Goal: Book appointment/travel/reservation

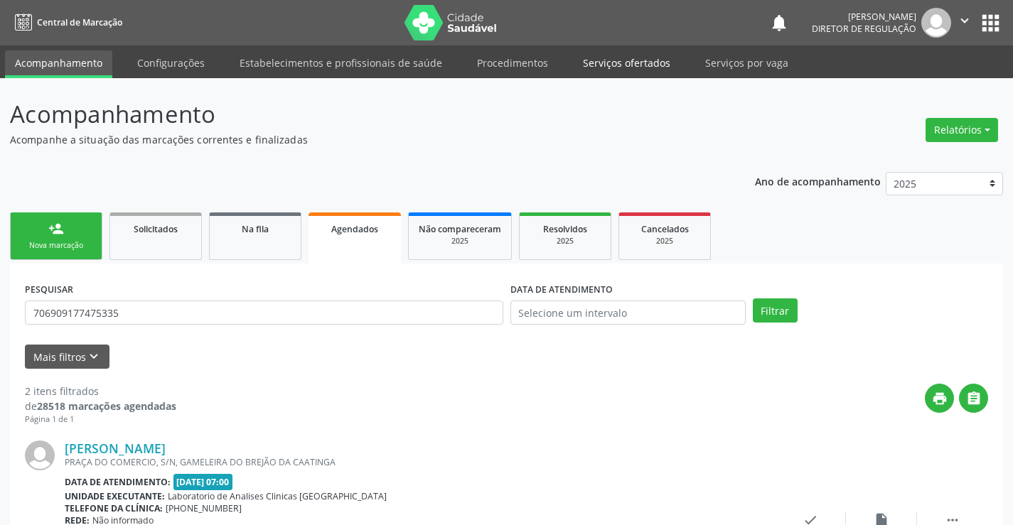
click at [597, 68] on link "Serviços ofertados" at bounding box center [626, 62] width 107 height 25
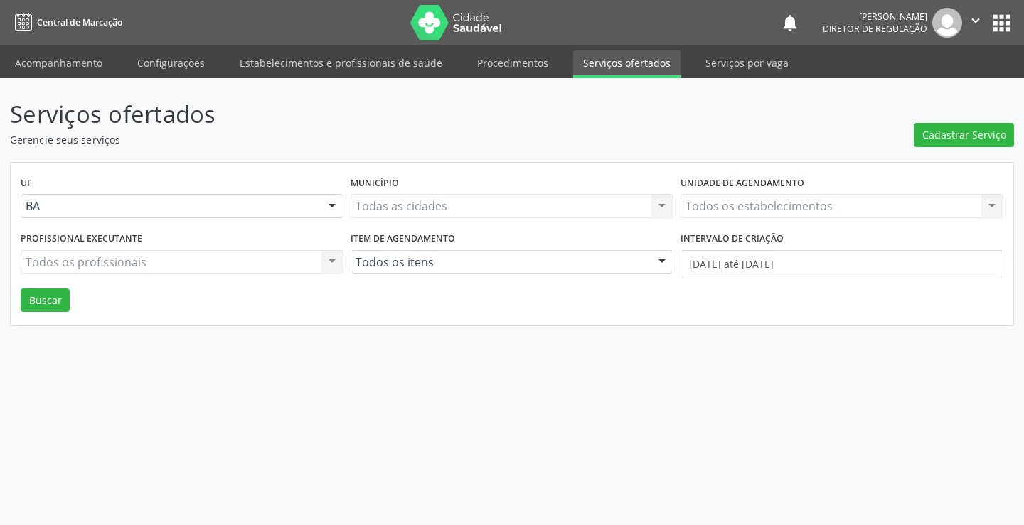
click at [731, 204] on div "Todos os estabelecimentos Todos os estabelecimentos Nenhum resultado encontrado…" at bounding box center [841, 206] width 323 height 24
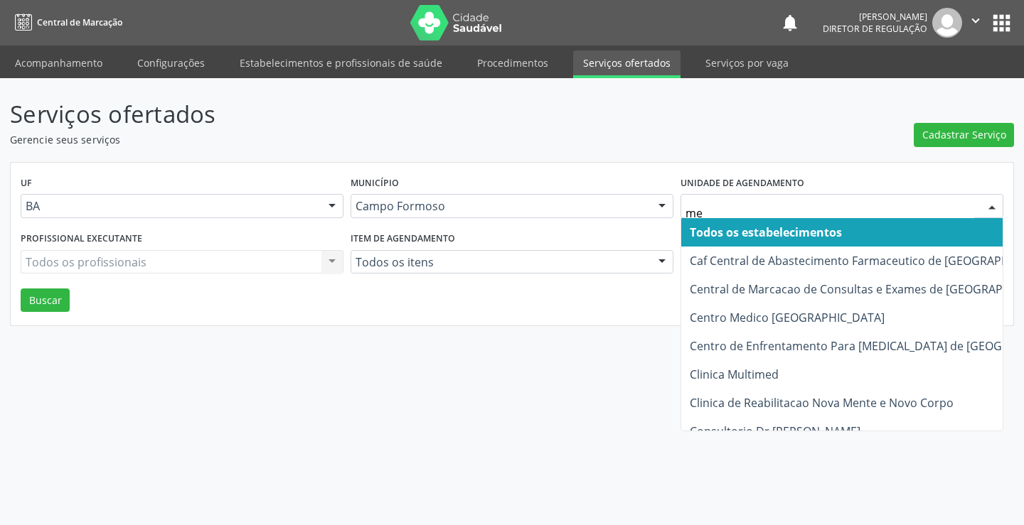
type input "med"
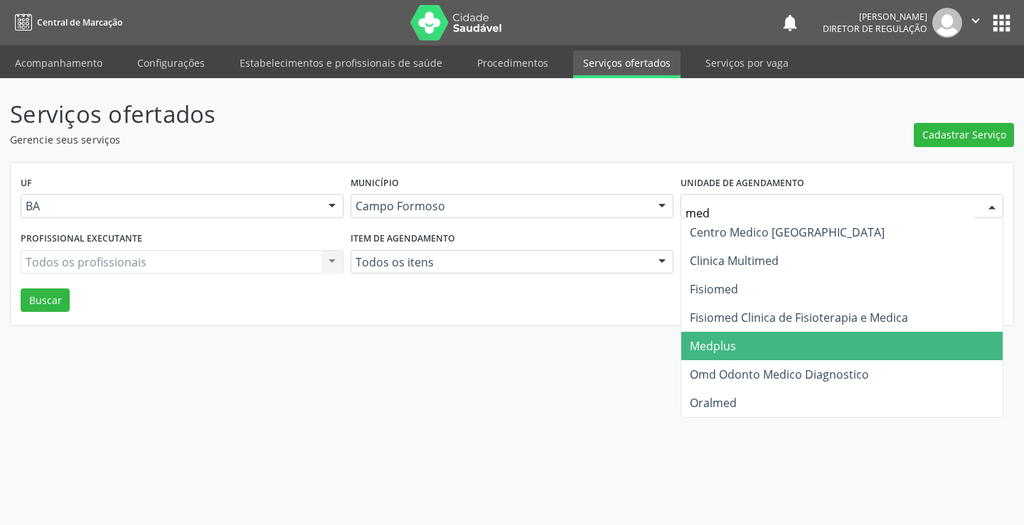
drag, startPoint x: 742, startPoint y: 354, endPoint x: 707, endPoint y: 338, distance: 38.5
click at [742, 353] on span "Medplus" at bounding box center [841, 346] width 321 height 28
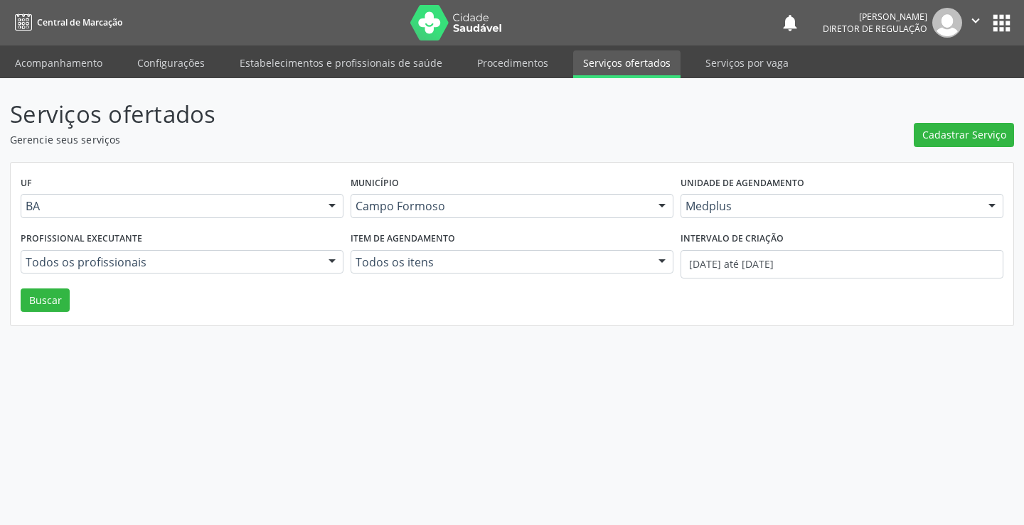
click at [236, 252] on div "Todos os profissionais" at bounding box center [182, 262] width 323 height 24
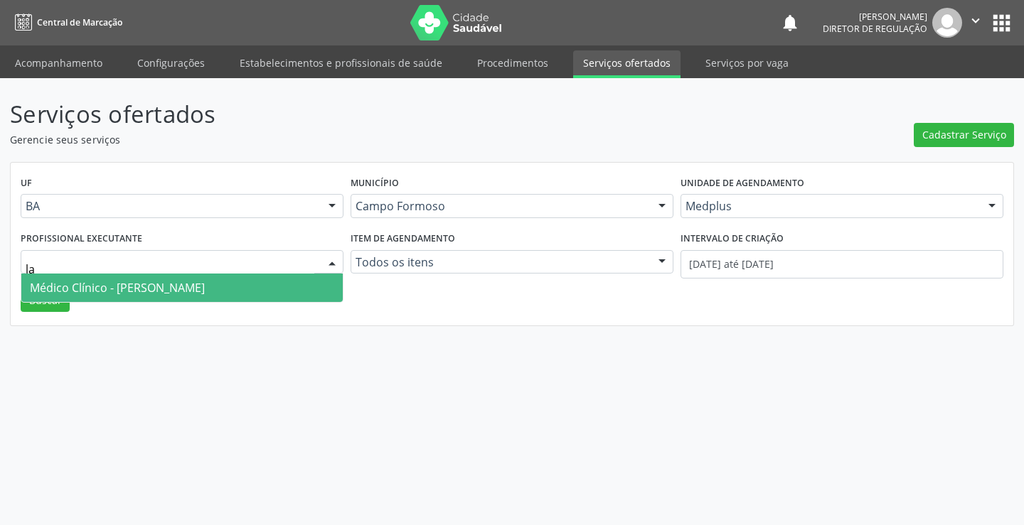
type input "lan"
drag, startPoint x: 256, startPoint y: 292, endPoint x: 638, endPoint y: 287, distance: 382.6
click at [205, 291] on span "Médico Clínico - [PERSON_NAME]" at bounding box center [117, 288] width 175 height 16
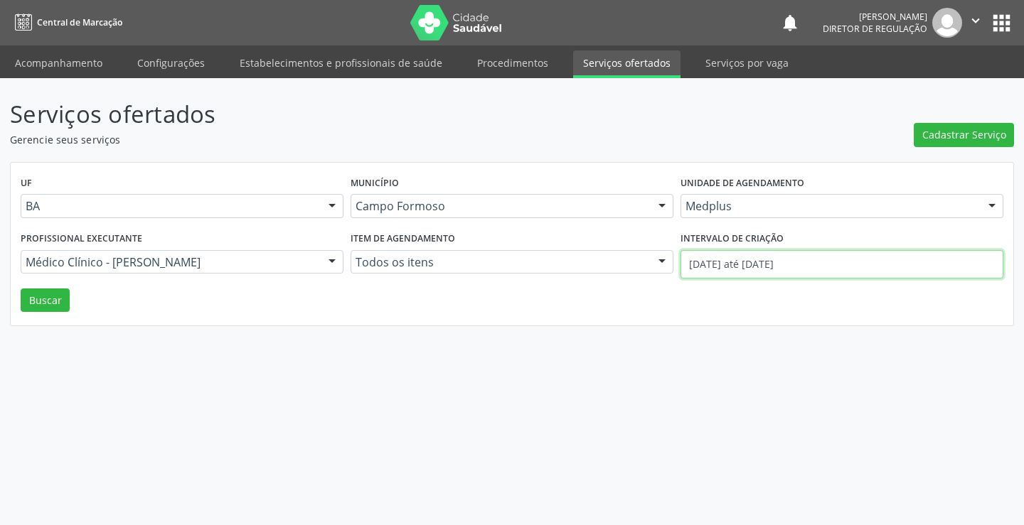
click at [740, 267] on input "[DATE] até [DATE]" at bounding box center [841, 264] width 323 height 28
click at [55, 305] on button "Buscar" at bounding box center [45, 301] width 49 height 24
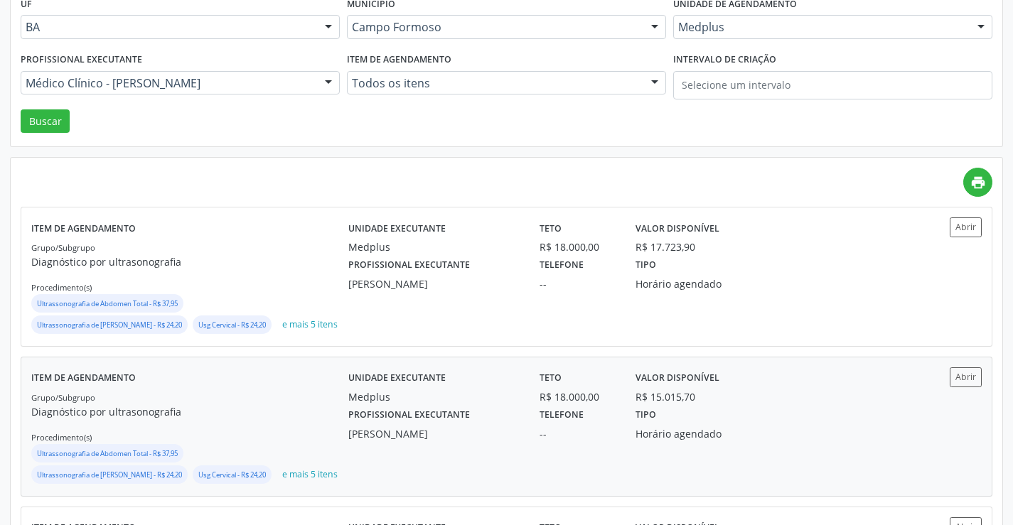
scroll to position [213, 0]
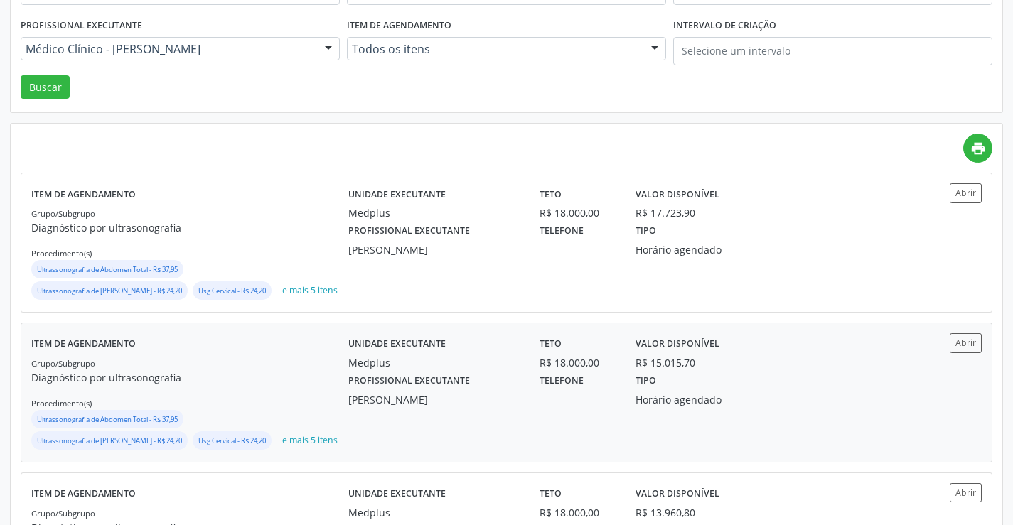
click at [900, 437] on div "Unidade executante Medplus Teto R$ 18.000,00 Valor disponível R$ 15.015,70 Prof…" at bounding box center [625, 392] width 555 height 119
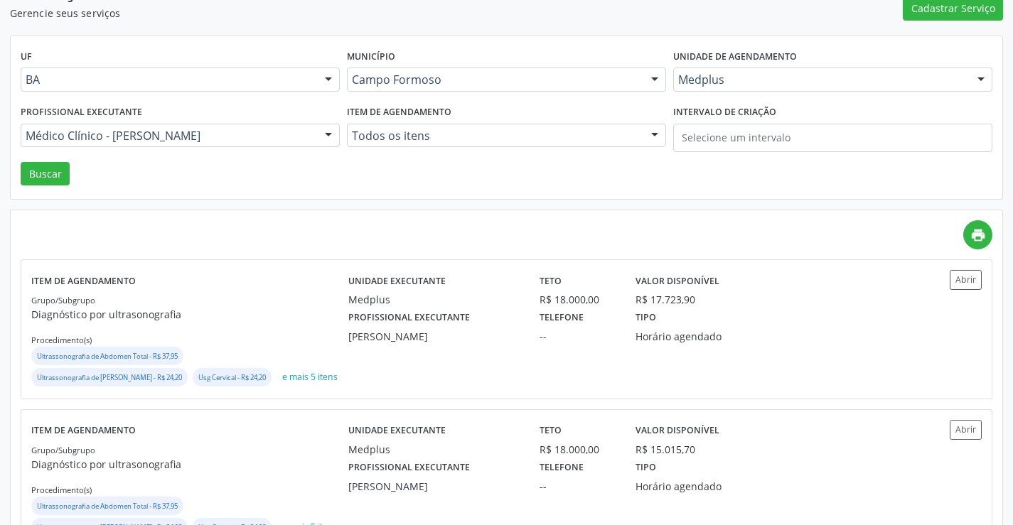
scroll to position [0, 0]
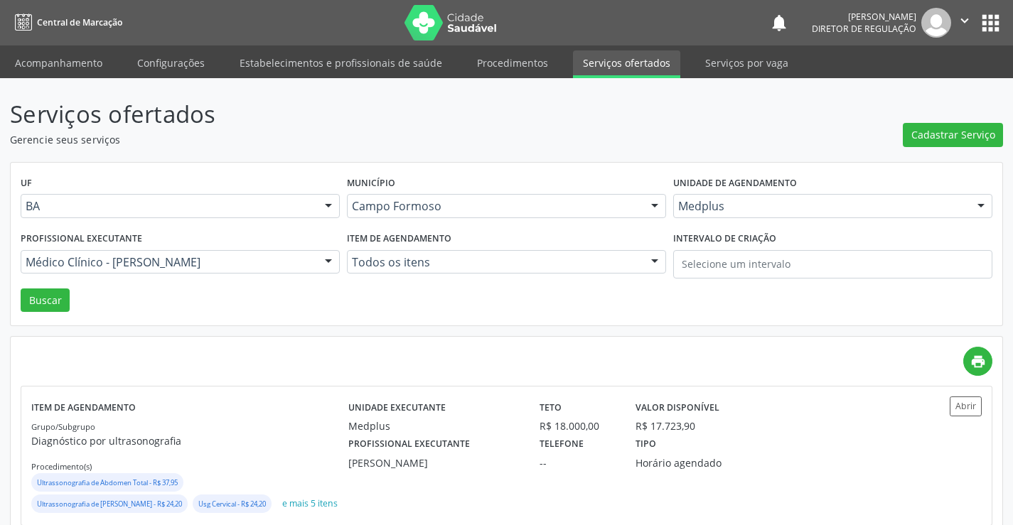
click at [70, 48] on ul "Acompanhamento Configurações Estabelecimentos e profissionais de saúde Procedim…" at bounding box center [506, 62] width 1013 height 33
click at [70, 55] on link "Acompanhamento" at bounding box center [58, 62] width 107 height 25
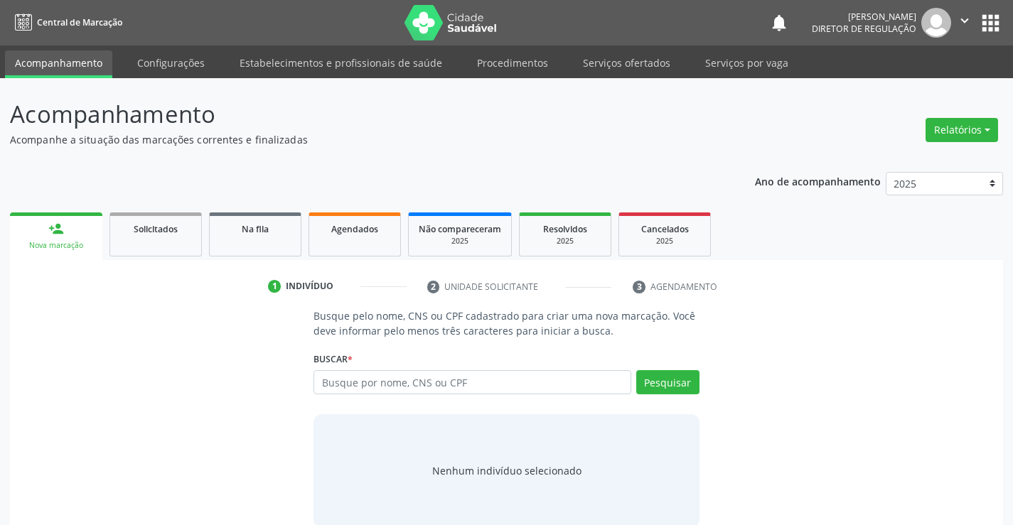
click at [434, 337] on p "Busque pelo nome, CNS ou CPF cadastrado para criar uma nova marcação. Você deve…" at bounding box center [506, 324] width 385 height 30
click at [528, 378] on input "text" at bounding box center [472, 382] width 317 height 24
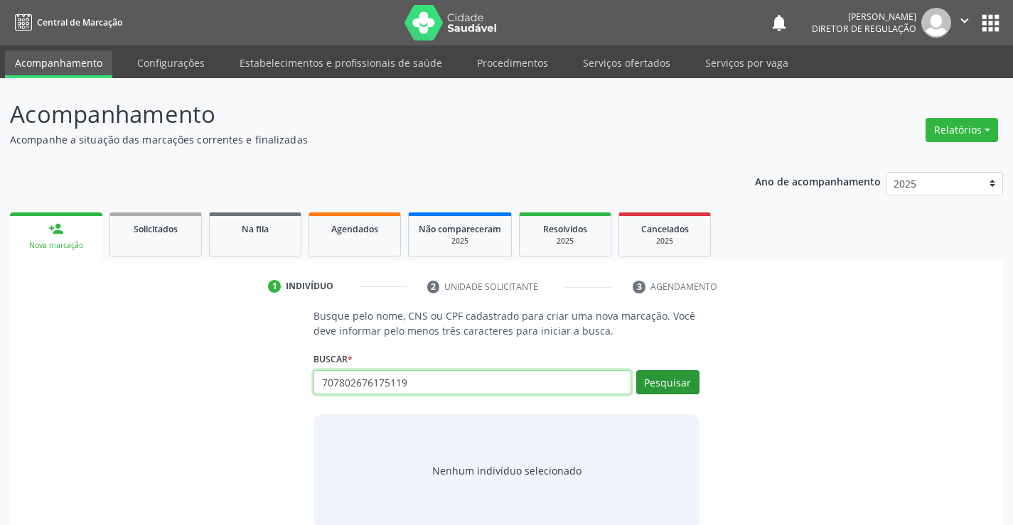
type input "707802676175119"
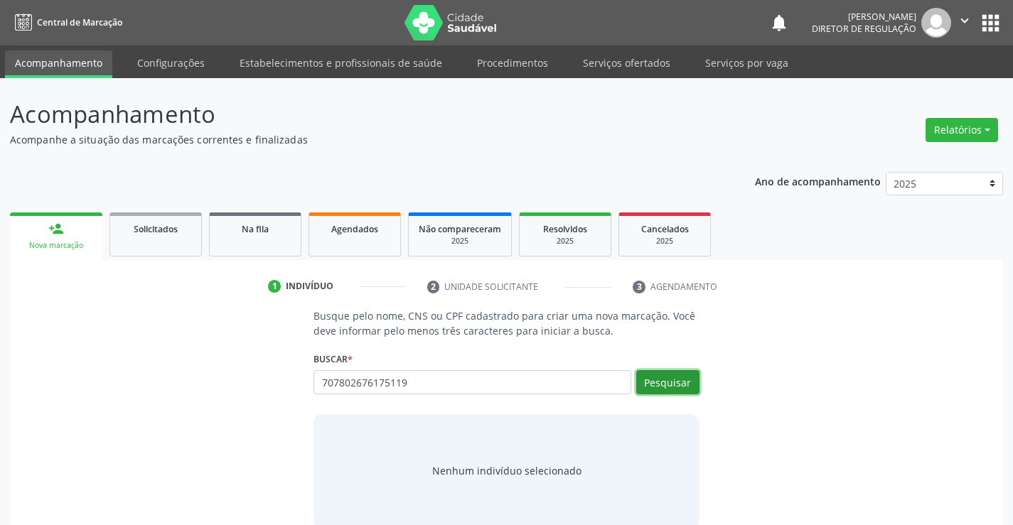
click at [684, 392] on button "Pesquisar" at bounding box center [667, 382] width 63 height 24
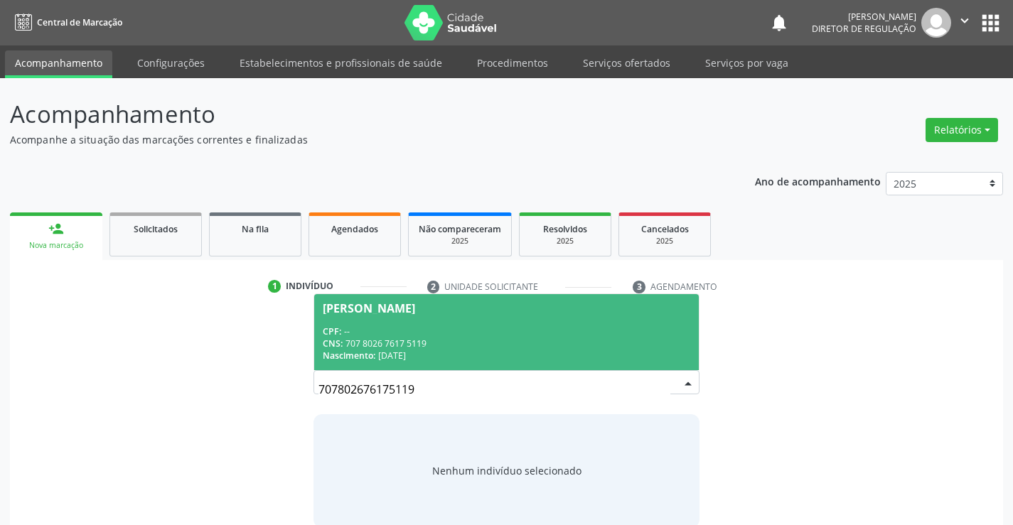
click at [456, 338] on div "CNS: 707 8026 7617 5119" at bounding box center [506, 344] width 367 height 12
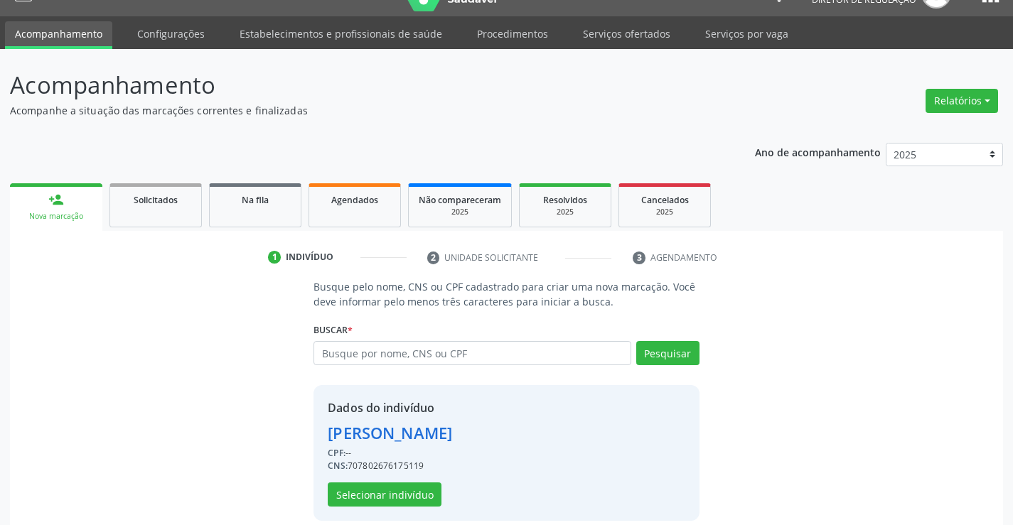
scroll to position [45, 0]
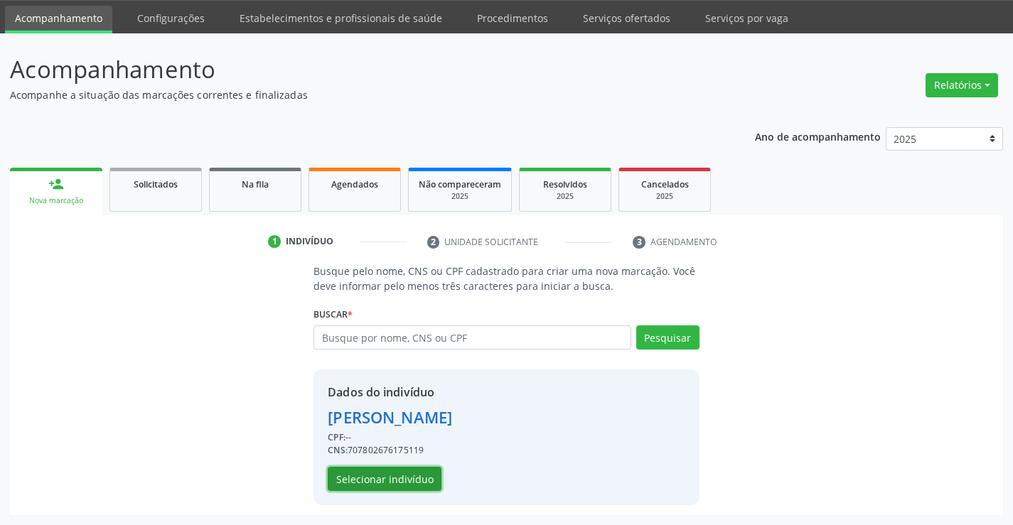
click at [429, 467] on button "Selecionar indivíduo" at bounding box center [385, 479] width 114 height 24
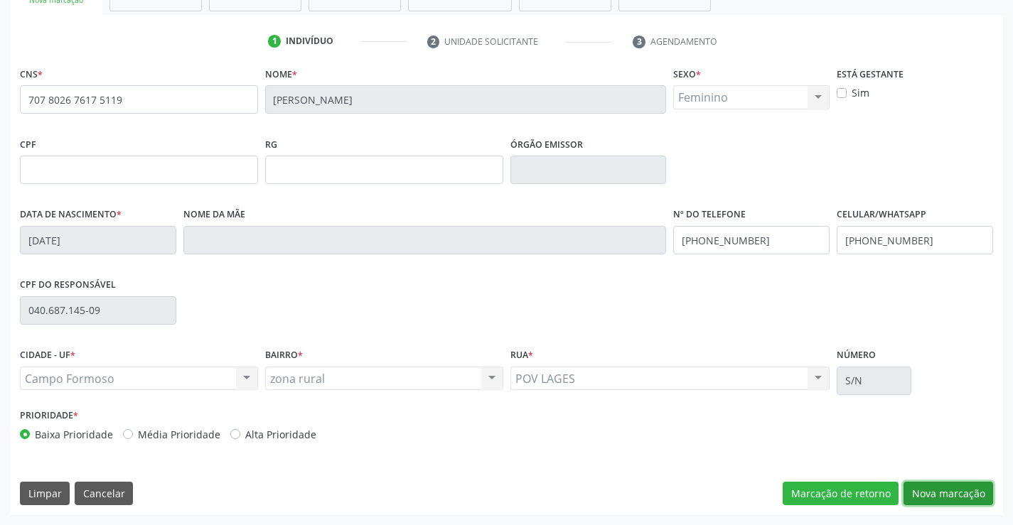
drag, startPoint x: 971, startPoint y: 492, endPoint x: 934, endPoint y: 485, distance: 37.7
click at [970, 491] on button "Nova marcação" at bounding box center [949, 494] width 90 height 24
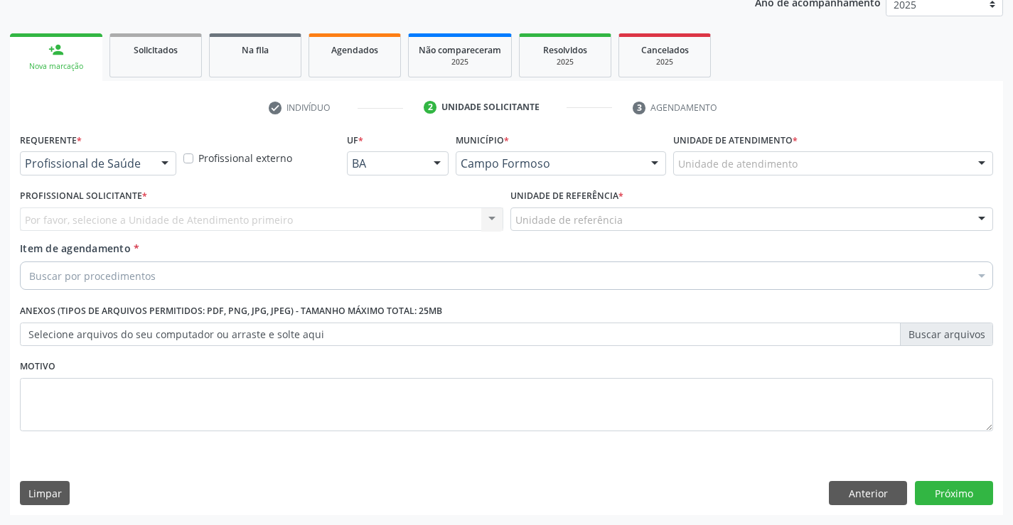
scroll to position [179, 0]
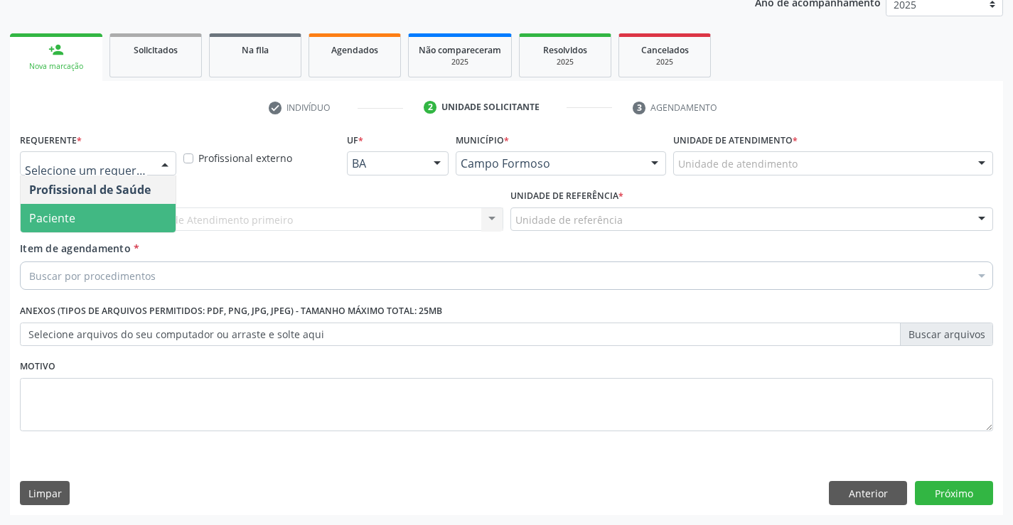
click at [126, 213] on span "Paciente" at bounding box center [98, 218] width 155 height 28
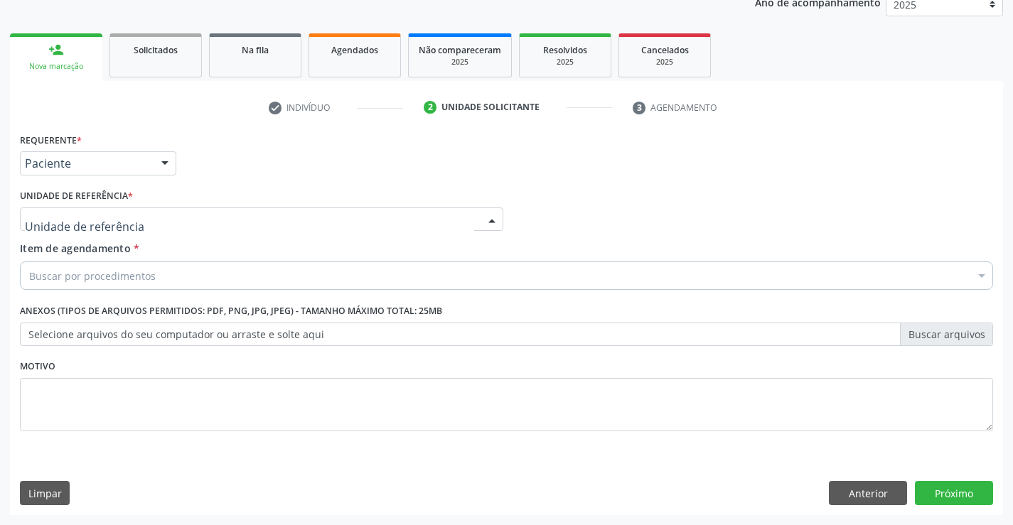
drag, startPoint x: 220, startPoint y: 212, endPoint x: 239, endPoint y: 282, distance: 72.8
click at [221, 212] on div at bounding box center [261, 220] width 483 height 24
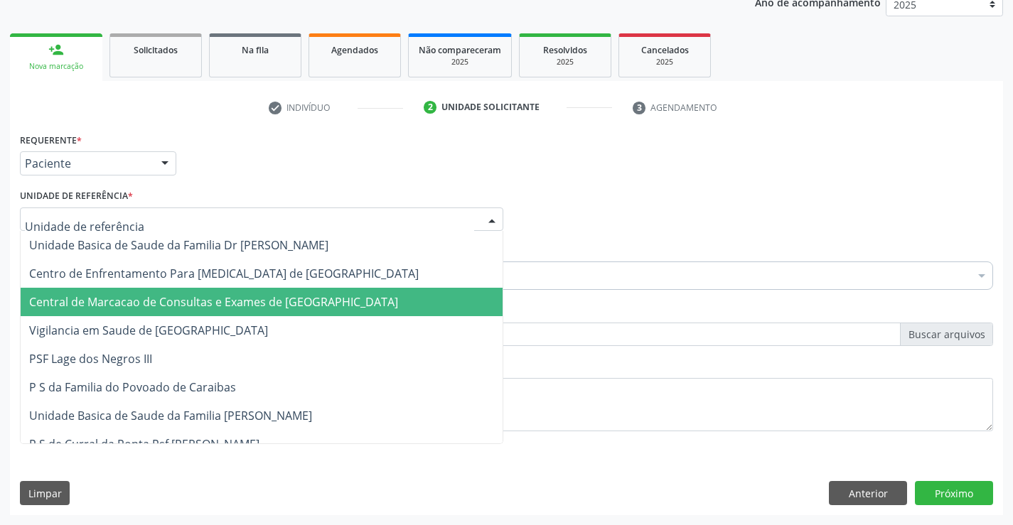
click at [240, 292] on span "Central de Marcacao de Consultas e Exames de [GEOGRAPHIC_DATA]" at bounding box center [262, 302] width 482 height 28
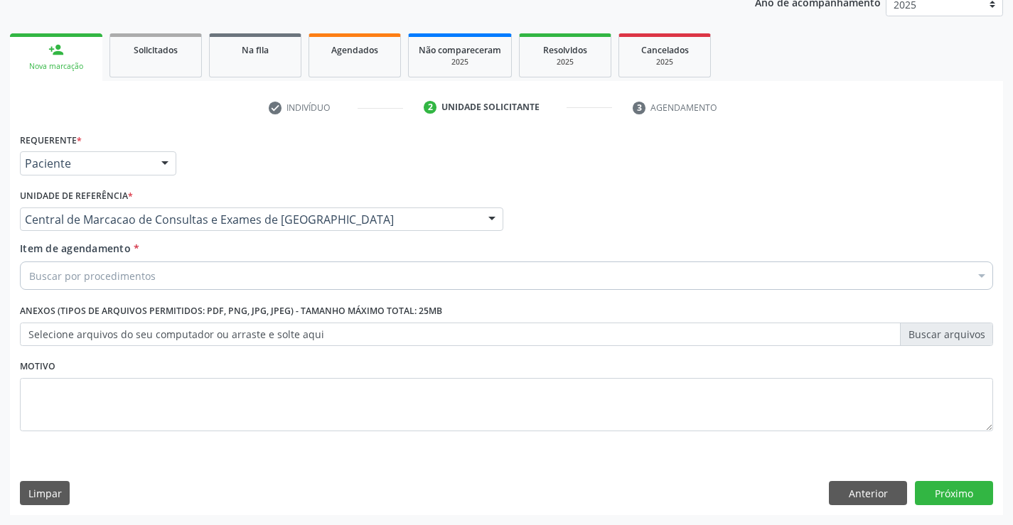
click at [290, 264] on div "Buscar por procedimentos" at bounding box center [506, 276] width 973 height 28
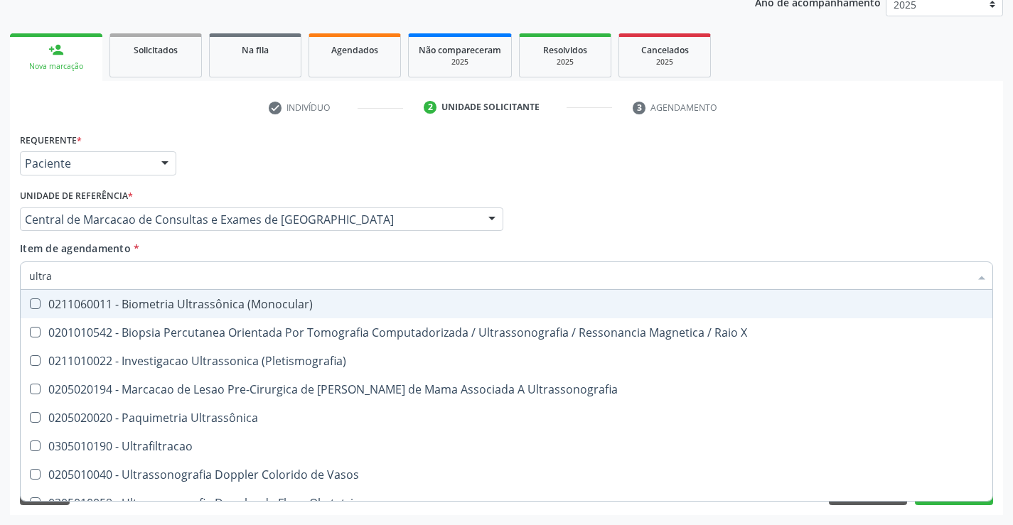
type input "ultras"
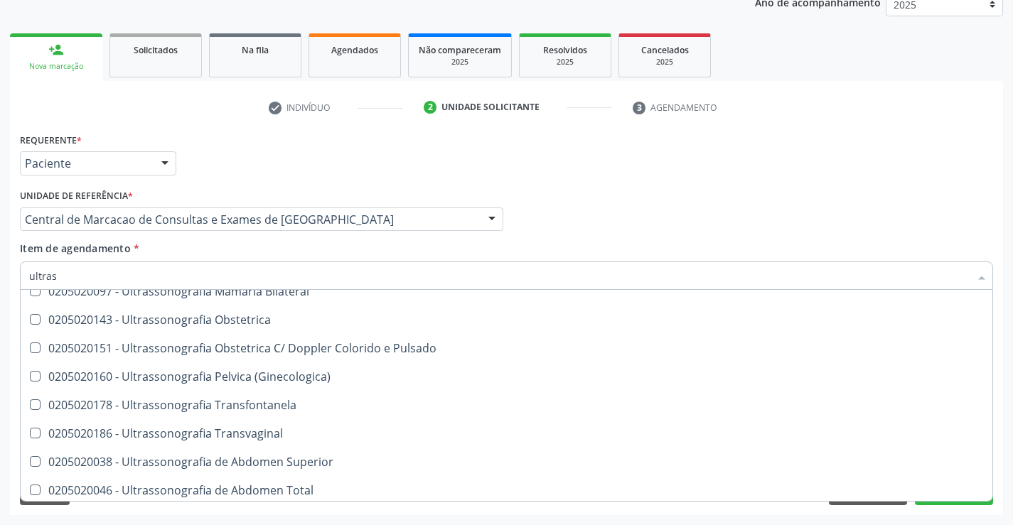
scroll to position [213, 0]
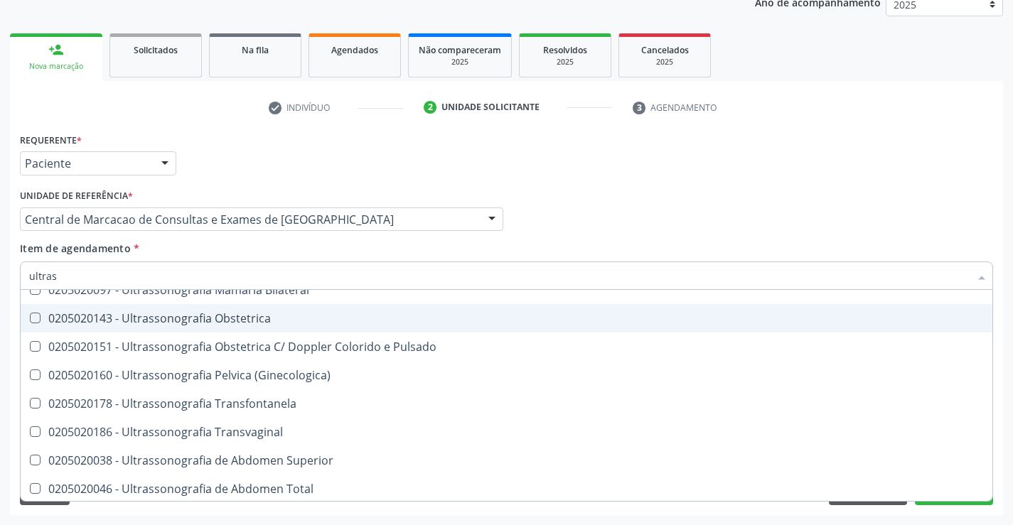
click at [292, 306] on span "0205020143 - Ultrassonografia Obstetrica" at bounding box center [507, 318] width 972 height 28
checkbox Obstetrica "true"
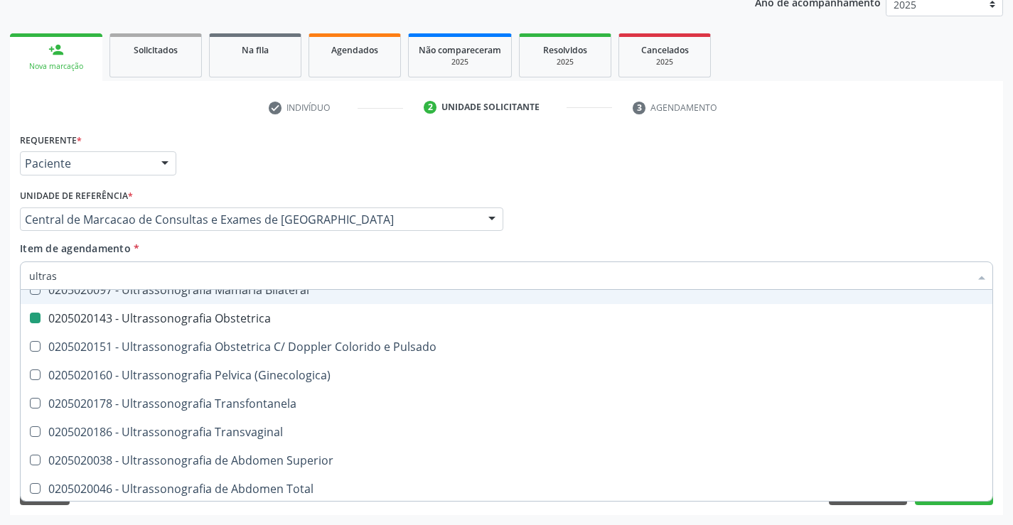
click at [725, 243] on div "Item de agendamento * ultras Desfazer seleção 0211060011 - Biometria Ultrassôni…" at bounding box center [506, 263] width 973 height 45
checkbox X "true"
checkbox Obstetrica "false"
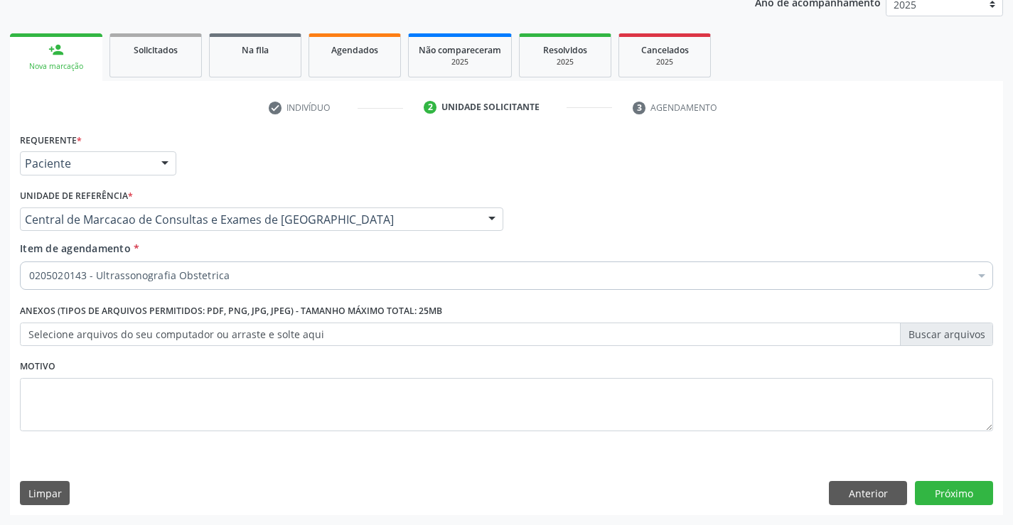
scroll to position [0, 0]
click at [983, 488] on button "Próximo" at bounding box center [954, 493] width 78 height 24
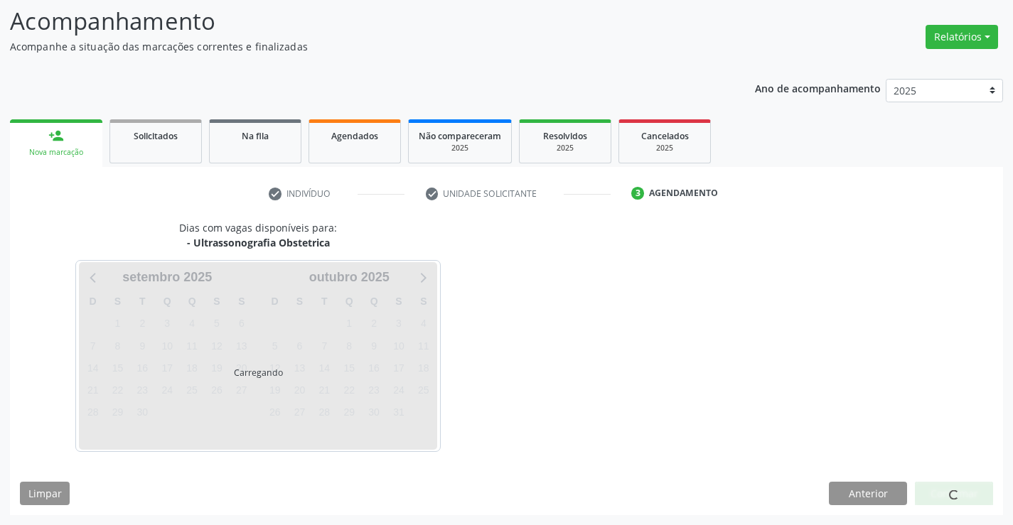
scroll to position [93, 0]
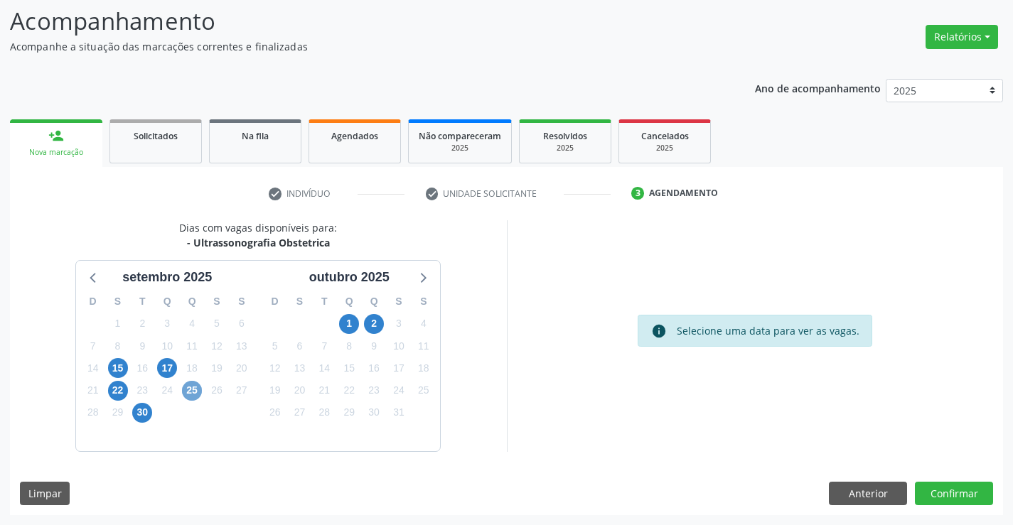
click at [196, 385] on span "25" at bounding box center [192, 391] width 20 height 20
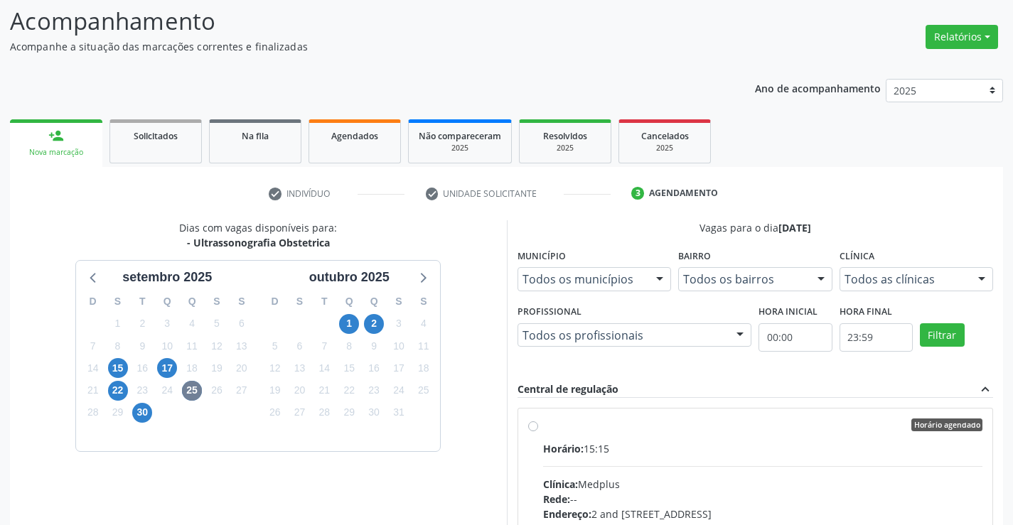
click at [713, 481] on div "Clínica: Medplus" at bounding box center [763, 484] width 440 height 15
click at [538, 432] on input "Horário agendado Horário: 15:15 Clínica: Medplus Rede: -- Endereço: 2 and [STRE…" at bounding box center [533, 425] width 10 height 13
radio input "true"
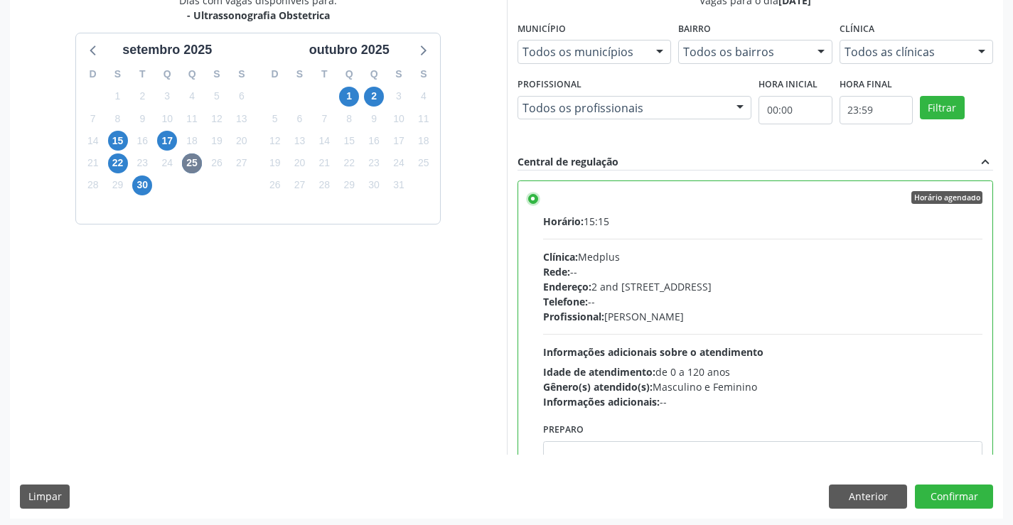
scroll to position [324, 0]
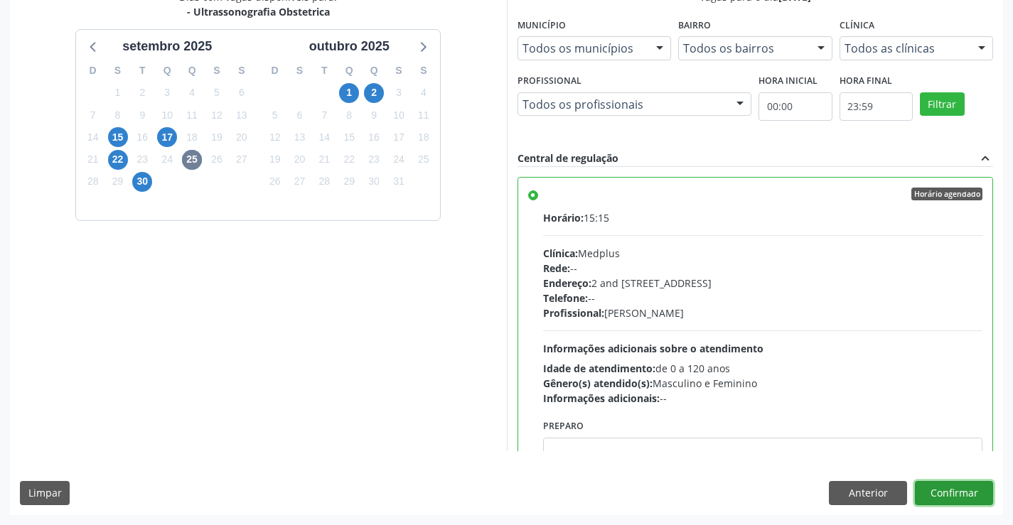
click at [957, 492] on button "Confirmar" at bounding box center [954, 493] width 78 height 24
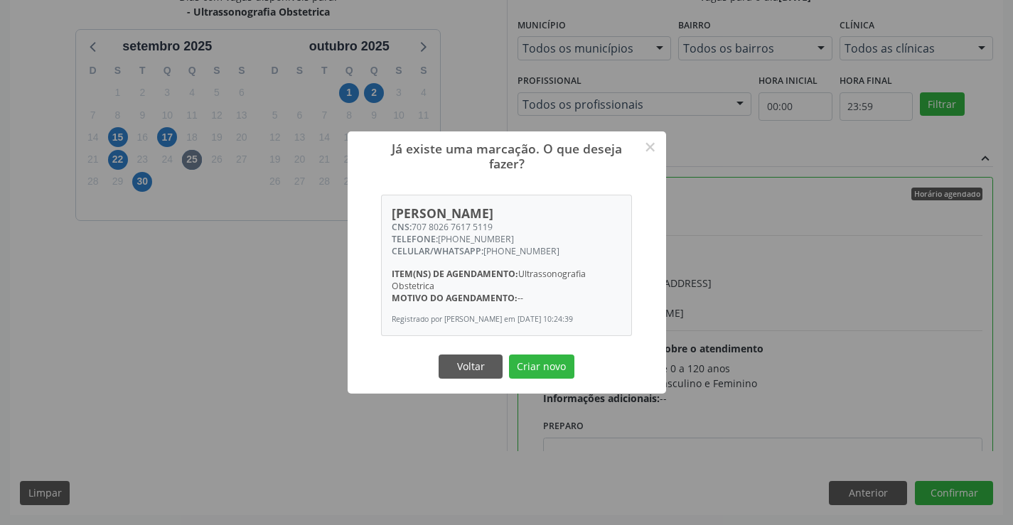
click at [509, 355] on button "Criar novo" at bounding box center [541, 367] width 65 height 24
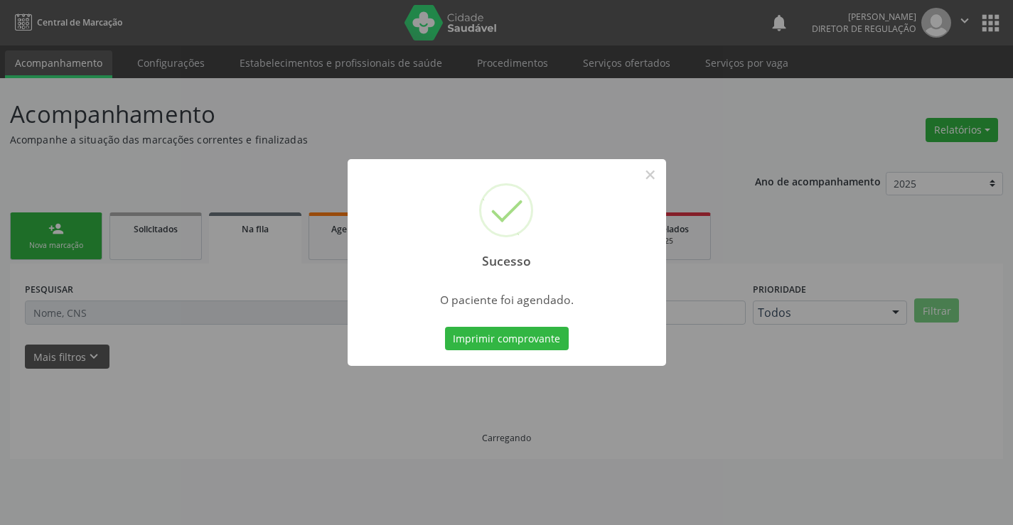
scroll to position [0, 0]
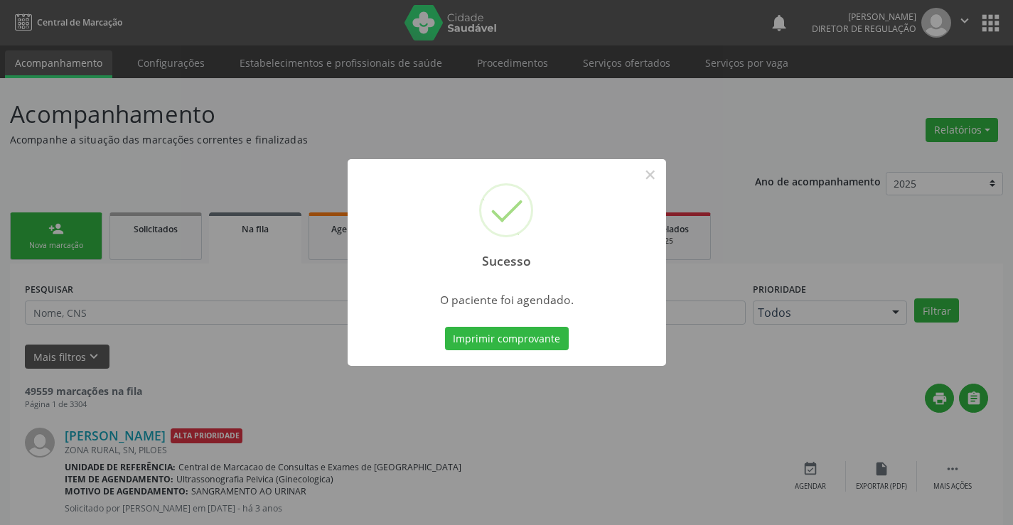
click at [445, 327] on button "Imprimir comprovante" at bounding box center [507, 339] width 124 height 24
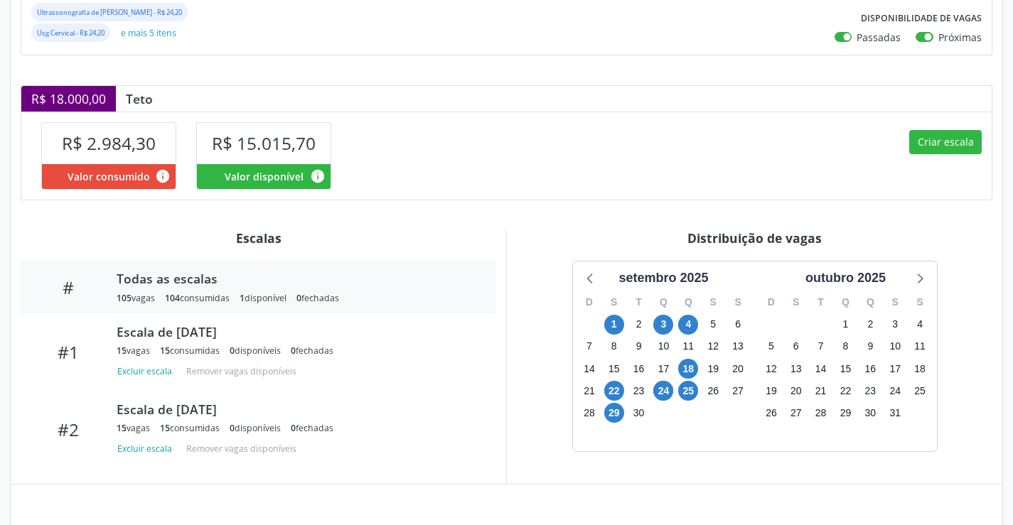
scroll to position [284, 0]
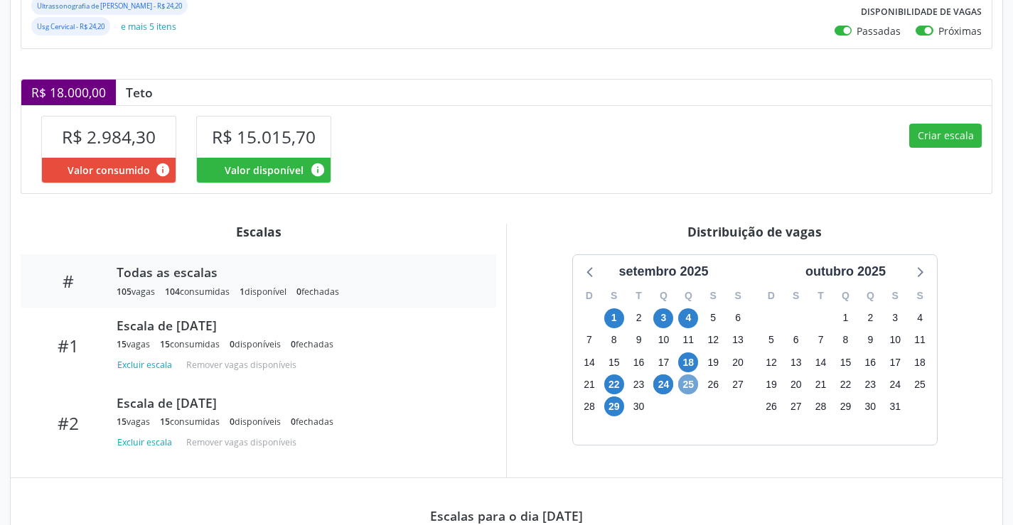
click at [695, 389] on span "25" at bounding box center [688, 385] width 20 height 20
click at [693, 388] on span "25" at bounding box center [688, 385] width 20 height 20
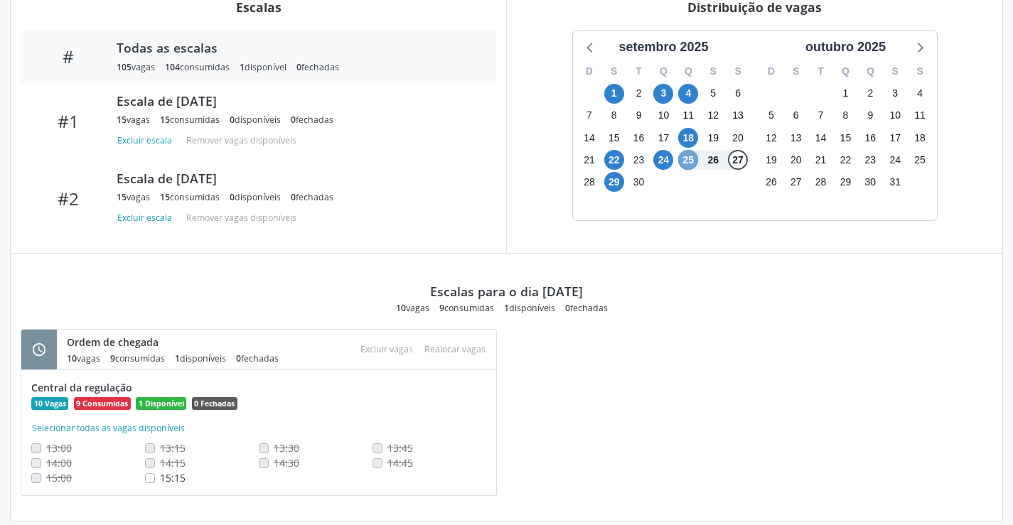
scroll to position [525, 0]
